Goal: Task Accomplishment & Management: Use online tool/utility

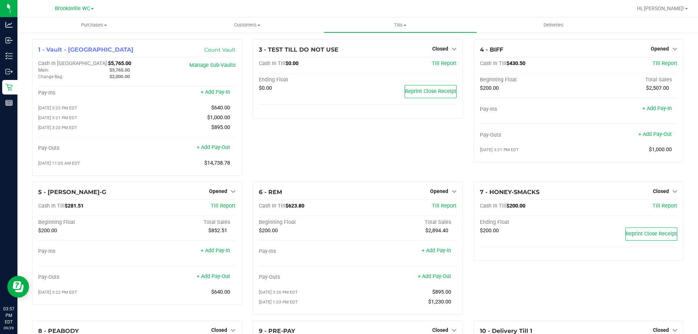
click at [217, 181] on div "1 - Vault - [GEOGRAPHIC_DATA] Count Vault Cash In Vault: $5,765.00 Main: $3,765…" at bounding box center [137, 110] width 221 height 143
click at [217, 194] on span "Opened" at bounding box center [218, 191] width 18 height 6
drag, startPoint x: 219, startPoint y: 211, endPoint x: 229, endPoint y: 210, distance: 10.9
click at [219, 211] on div "Close Till" at bounding box center [219, 206] width 54 height 9
click at [223, 206] on link "Close Till" at bounding box center [219, 206] width 20 height 6
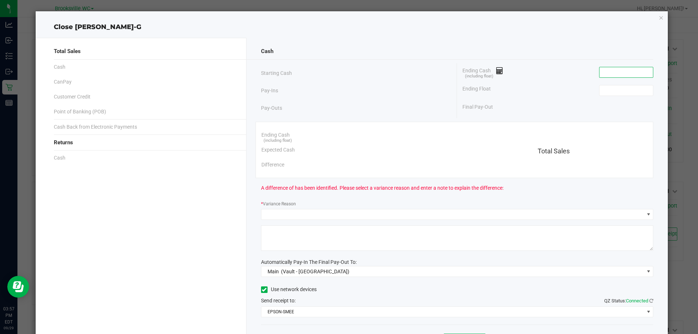
click at [600, 73] on input at bounding box center [626, 72] width 53 height 10
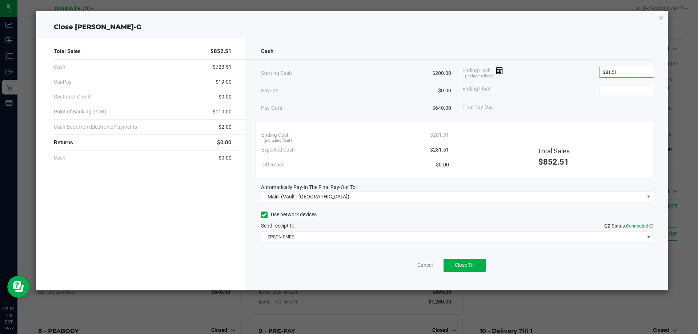
type input "$281.51"
type input "$200.00"
click at [428, 222] on div "Send receipt to: QZ Status: Connected" at bounding box center [457, 226] width 393 height 8
drag, startPoint x: 473, startPoint y: 268, endPoint x: 450, endPoint y: 264, distance: 23.0
click at [472, 268] on button "Close Till" at bounding box center [465, 265] width 42 height 13
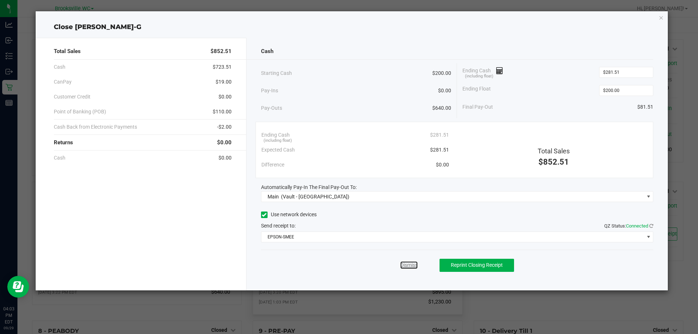
click at [411, 264] on link "Dismiss" at bounding box center [408, 265] width 17 height 8
